Goal: Task Accomplishment & Management: Use online tool/utility

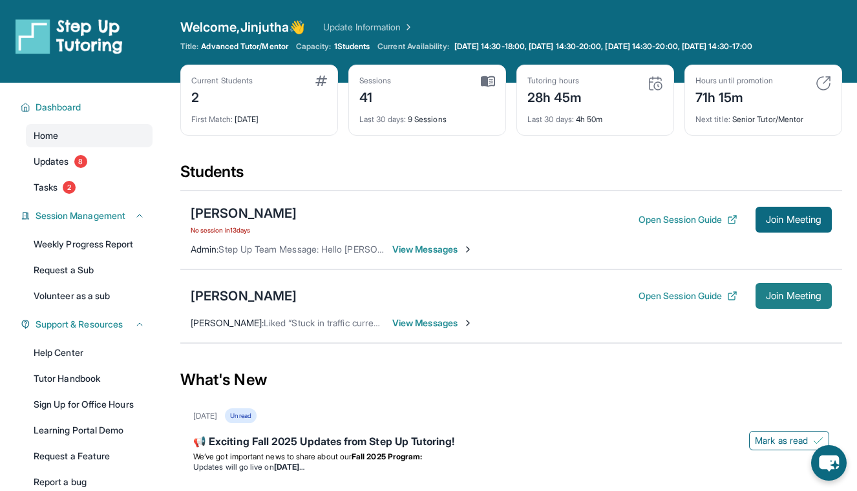
click at [780, 297] on span "Join Meeting" at bounding box center [794, 296] width 56 height 8
